Goal: Information Seeking & Learning: Learn about a topic

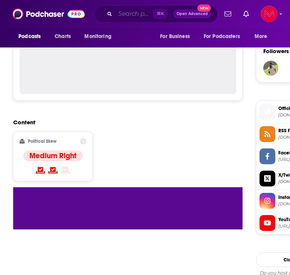
click at [122, 15] on input "Search podcasts, credits, & more..." at bounding box center [134, 14] width 38 height 12
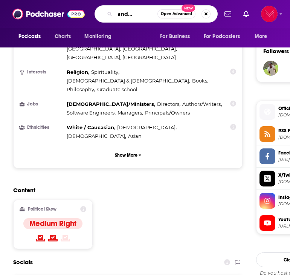
type input "coffee and [DEMOGRAPHIC_DATA] time"
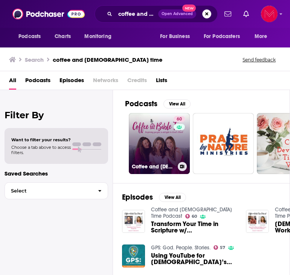
click at [149, 133] on link "60 Coffee and [DEMOGRAPHIC_DATA] Time Podcast" at bounding box center [159, 143] width 61 height 61
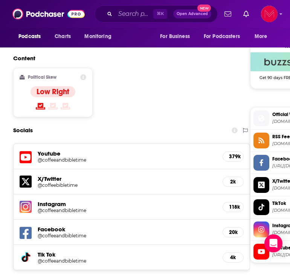
scroll to position [600, 0]
